Goal: Task Accomplishment & Management: Manage account settings

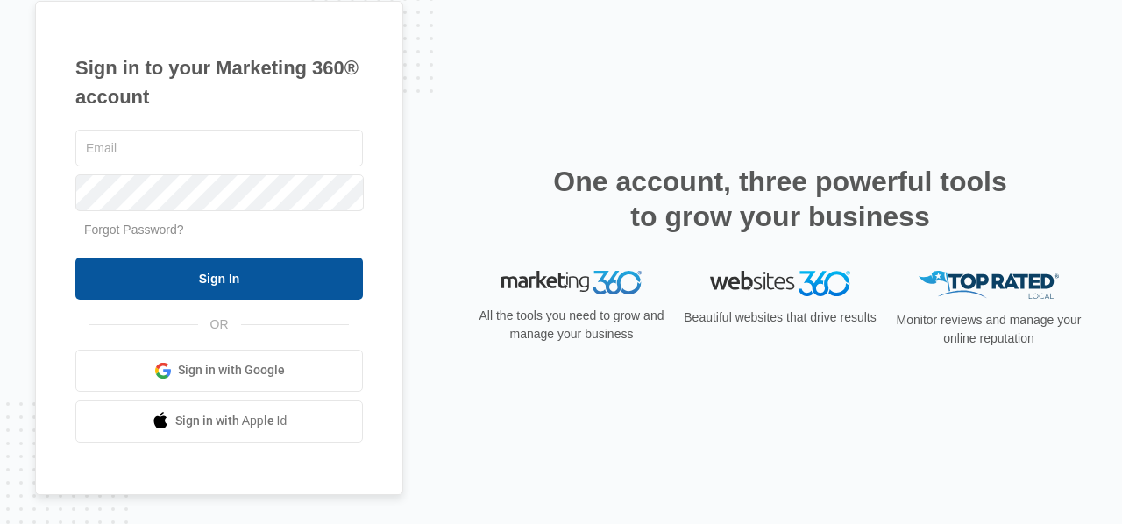
type input "[EMAIL_ADDRESS][DOMAIN_NAME]"
click at [226, 280] on input "Sign In" at bounding box center [218, 279] width 287 height 42
type input "[EMAIL_ADDRESS][DOMAIN_NAME]"
click at [216, 284] on input "Sign In" at bounding box center [218, 279] width 287 height 42
